Goal: Task Accomplishment & Management: Manage account settings

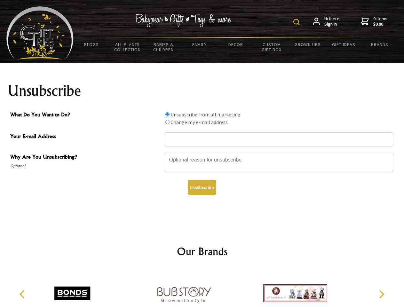
click at [298, 22] on img at bounding box center [297, 22] width 6 height 6
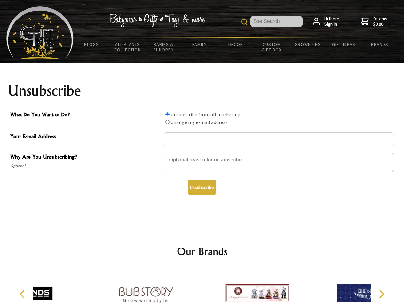
click at [202, 153] on div at bounding box center [279, 163] width 231 height 22
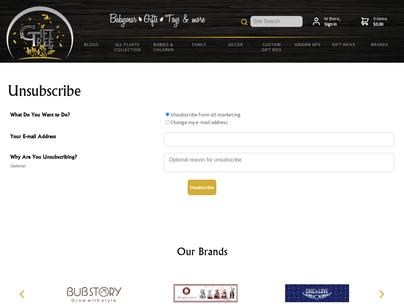
click at [167, 114] on input "What Do You Want to Do?" at bounding box center [168, 114] width 4 height 4
click at [167, 122] on input "What Do You Want to Do?" at bounding box center [168, 122] width 4 height 4
radio input "true"
click at [202, 188] on button "Unsubscribe" at bounding box center [202, 187] width 29 height 15
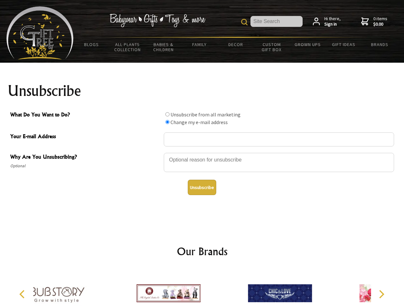
click at [202, 289] on div at bounding box center [168, 295] width 111 height 50
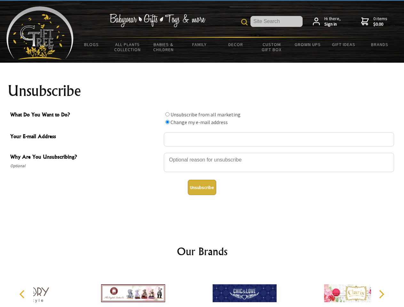
click at [23, 295] on icon "Previous" at bounding box center [23, 294] width 8 height 8
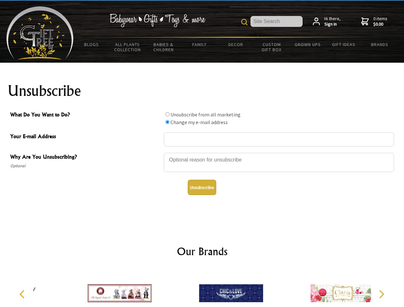
click at [382, 295] on icon "Next" at bounding box center [381, 294] width 8 height 8
